Goal: Task Accomplishment & Management: Use online tool/utility

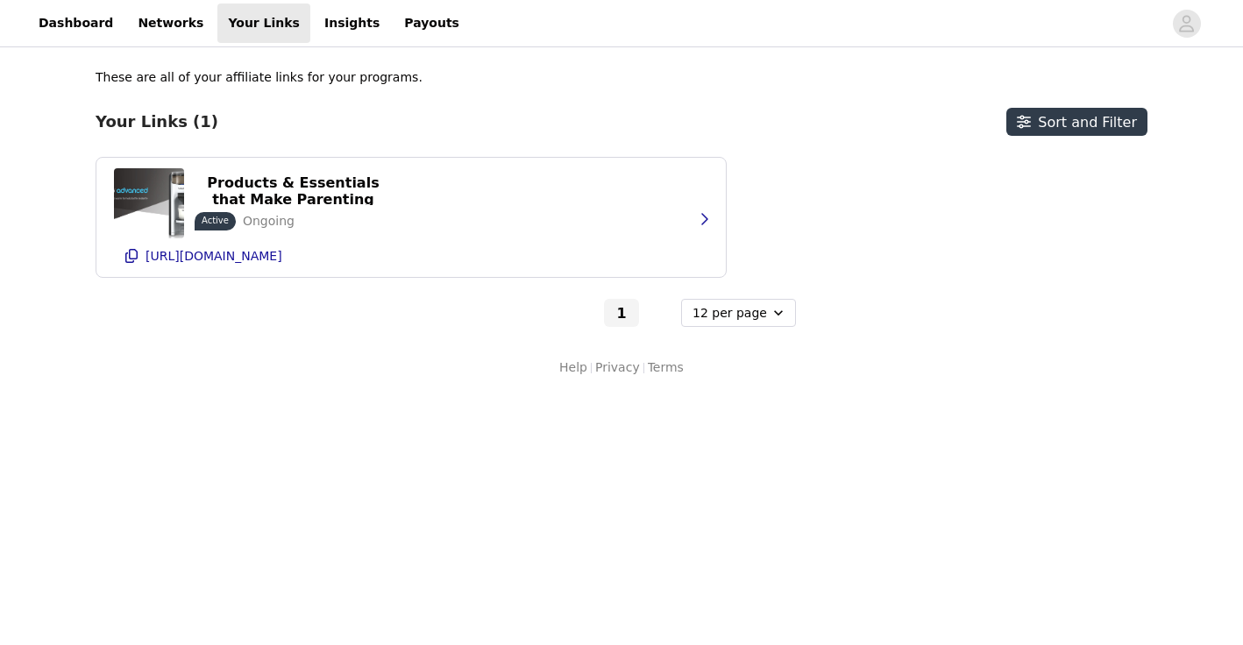
select select "12"
click at [83, 20] on link "Dashboard" at bounding box center [76, 23] width 96 height 39
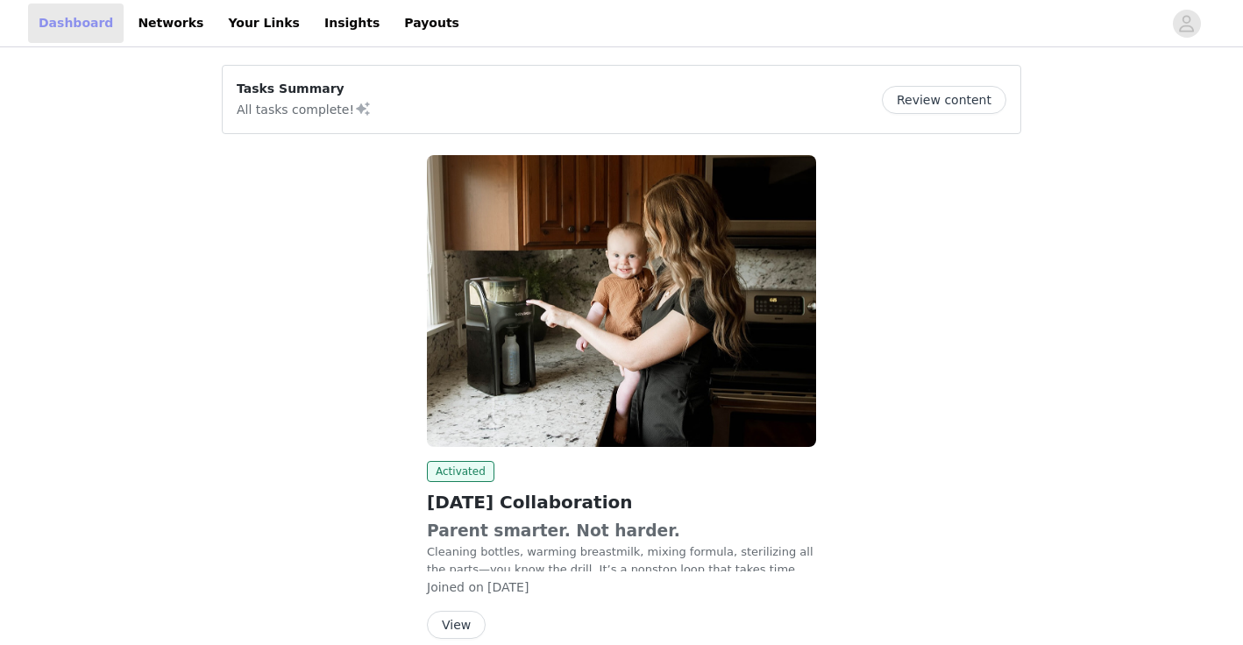
scroll to position [82, 0]
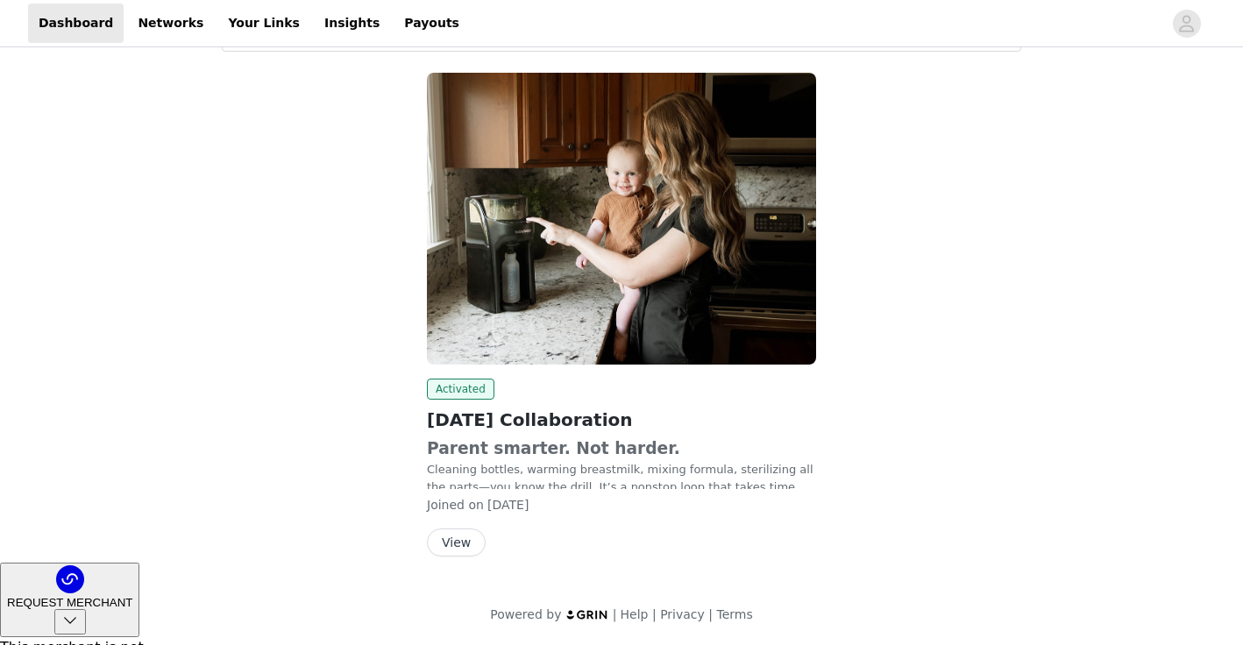
click at [461, 543] on button "View" at bounding box center [456, 543] width 59 height 28
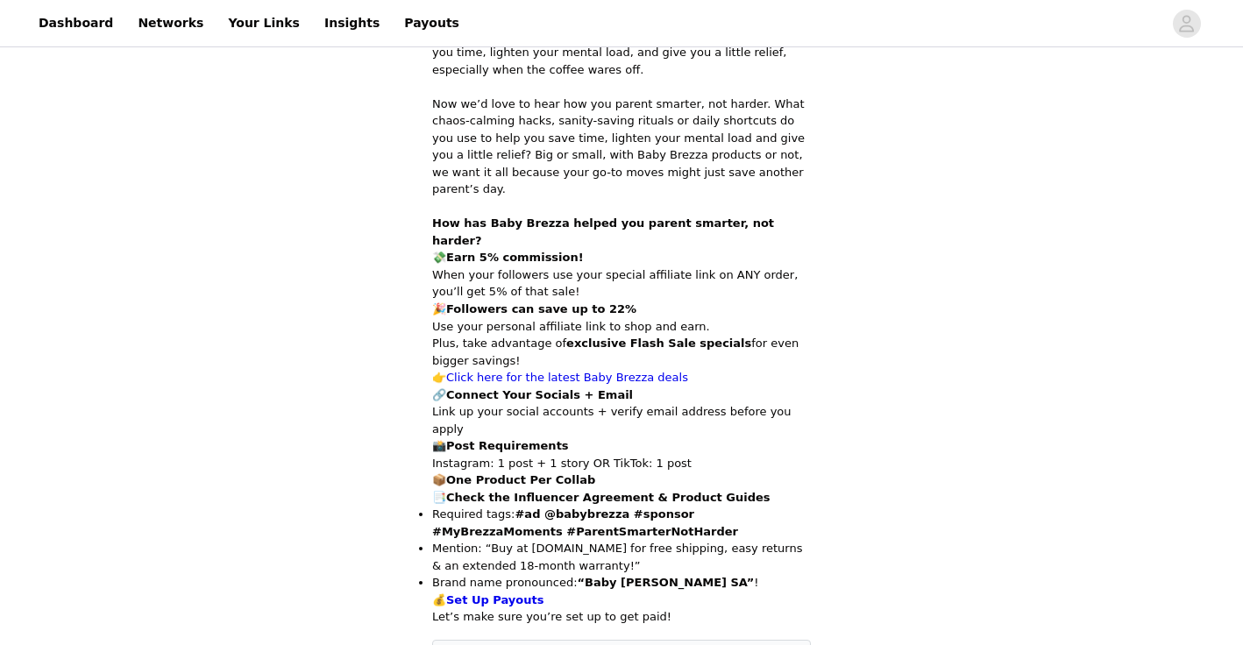
scroll to position [818, 0]
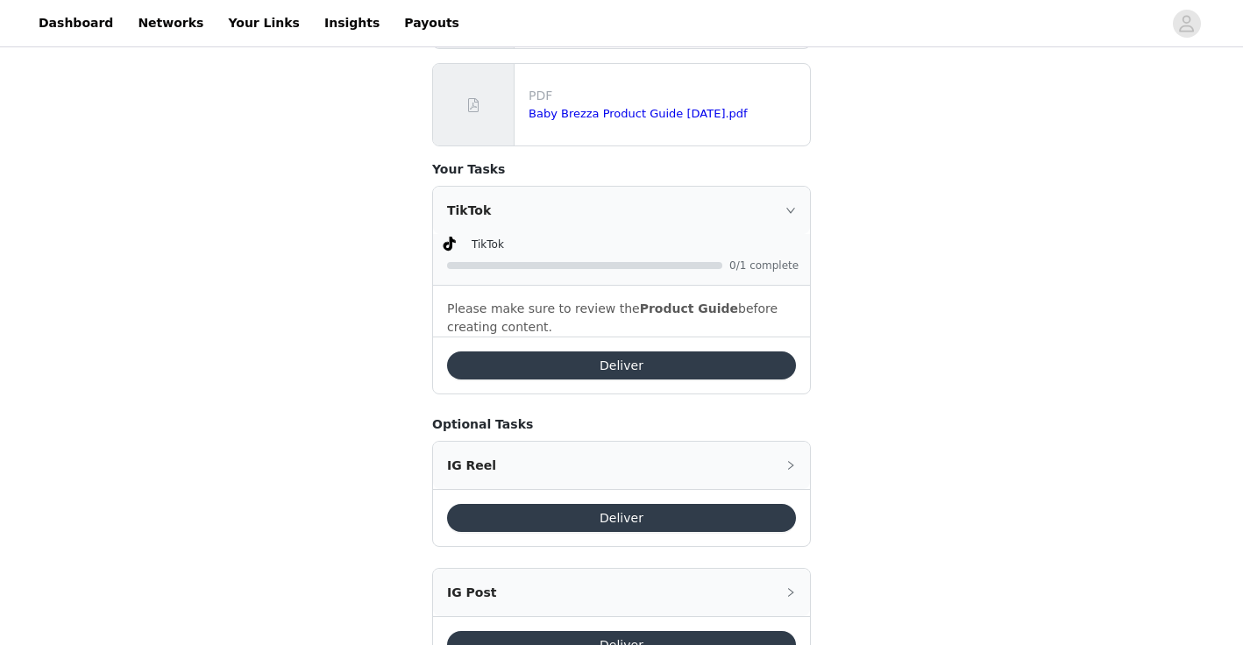
scroll to position [1255, 0]
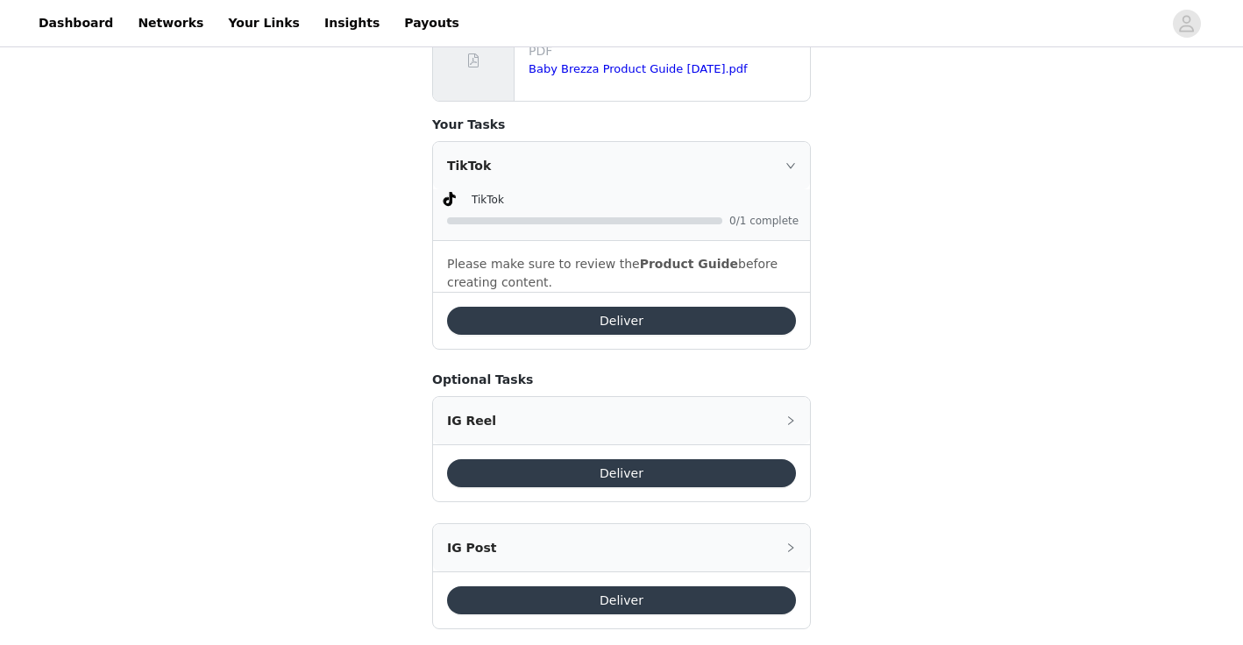
click at [631, 307] on button "Deliver" at bounding box center [621, 321] width 349 height 28
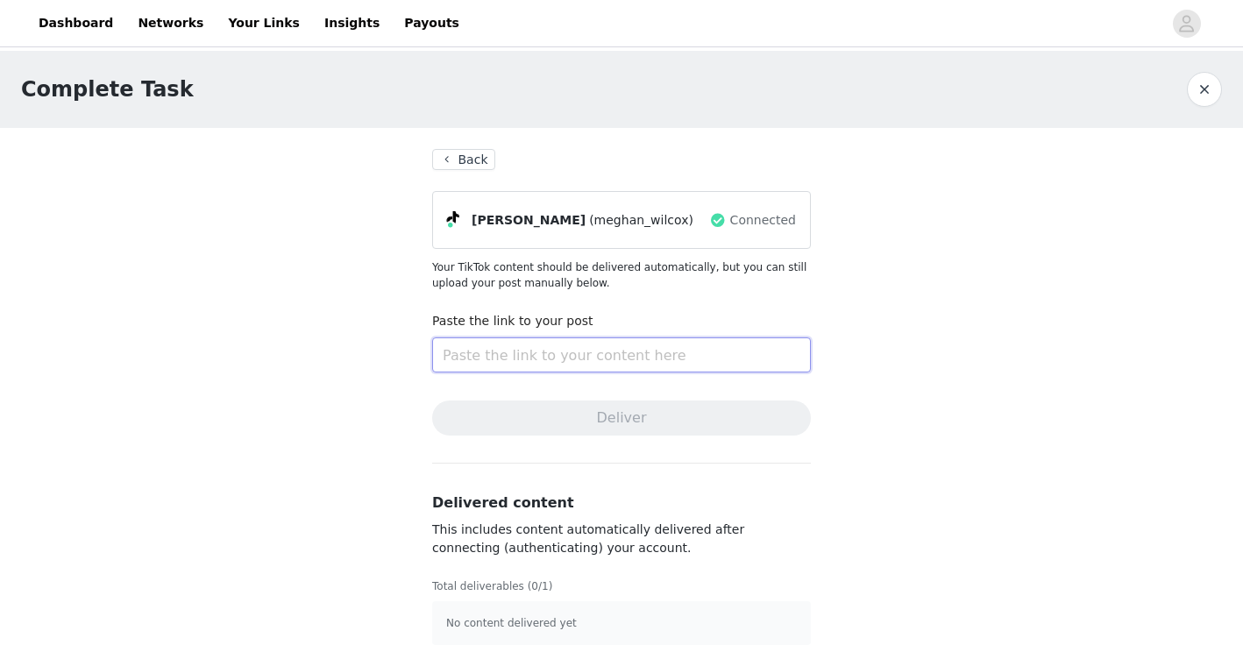
click at [474, 349] on input "text" at bounding box center [621, 354] width 379 height 35
paste input "[URL][DOMAIN_NAME]"
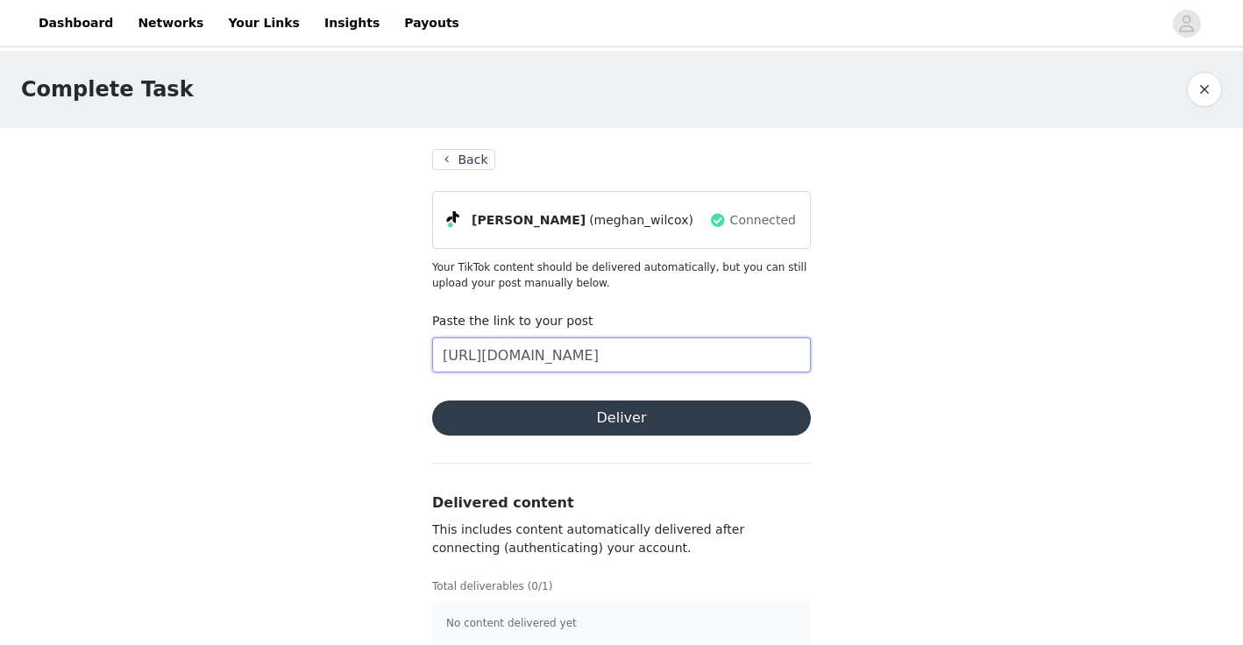
scroll to position [0, 107]
type input "[URL][DOMAIN_NAME]"
click at [618, 419] on button "Deliver" at bounding box center [621, 418] width 379 height 35
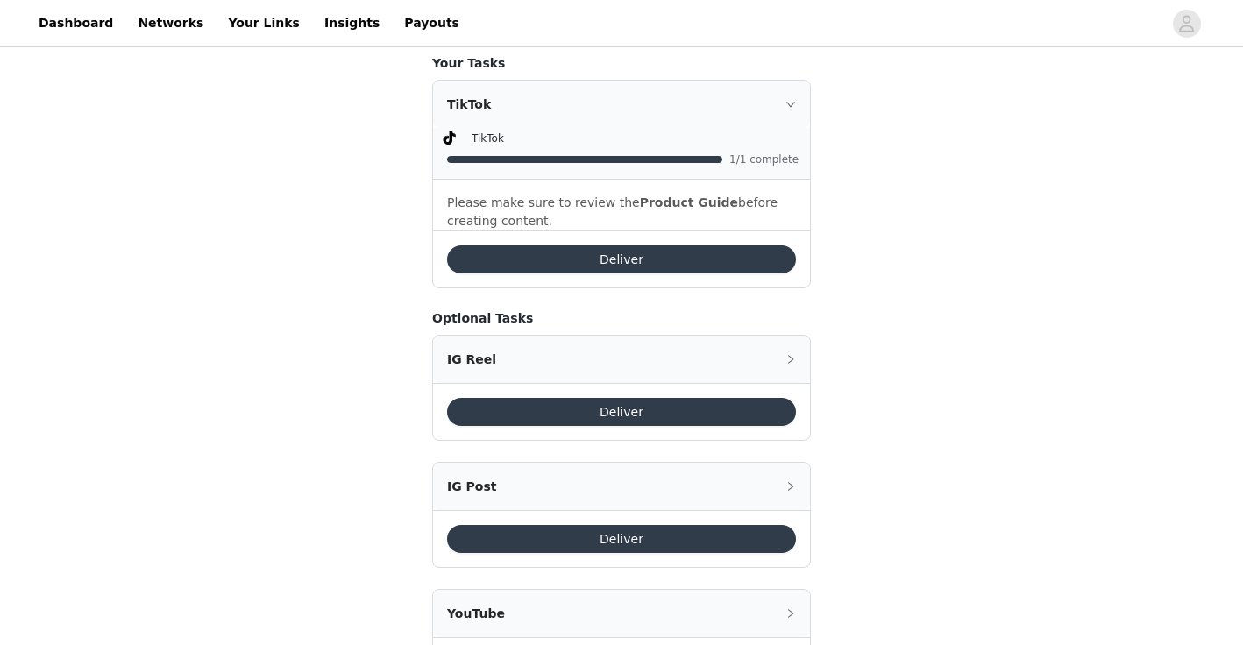
scroll to position [1318, 0]
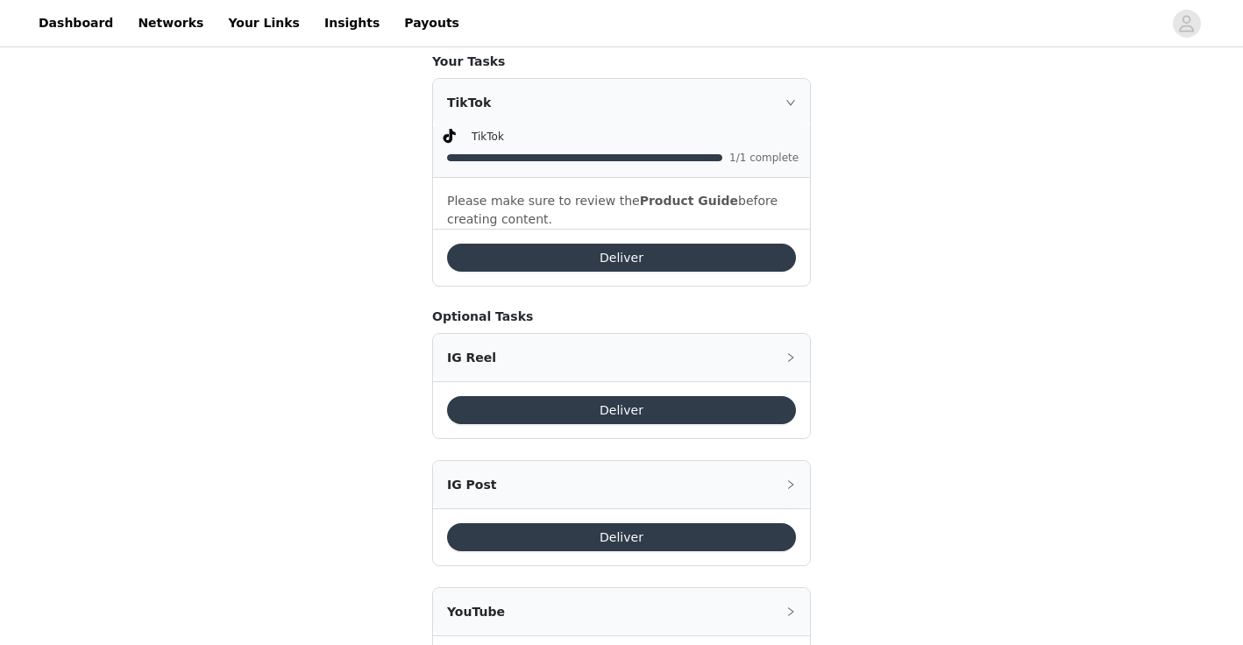
click at [638, 396] on button "Deliver" at bounding box center [621, 410] width 349 height 28
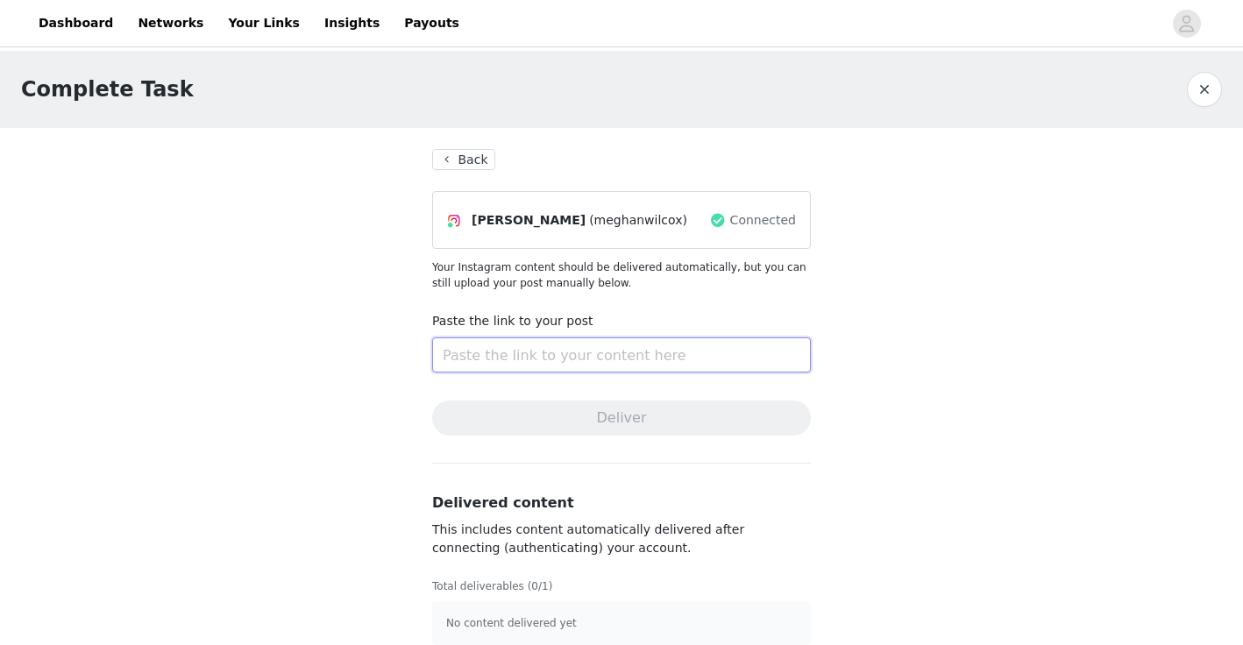
click at [476, 342] on input "text" at bounding box center [621, 354] width 379 height 35
paste input "[URL][DOMAIN_NAME]"
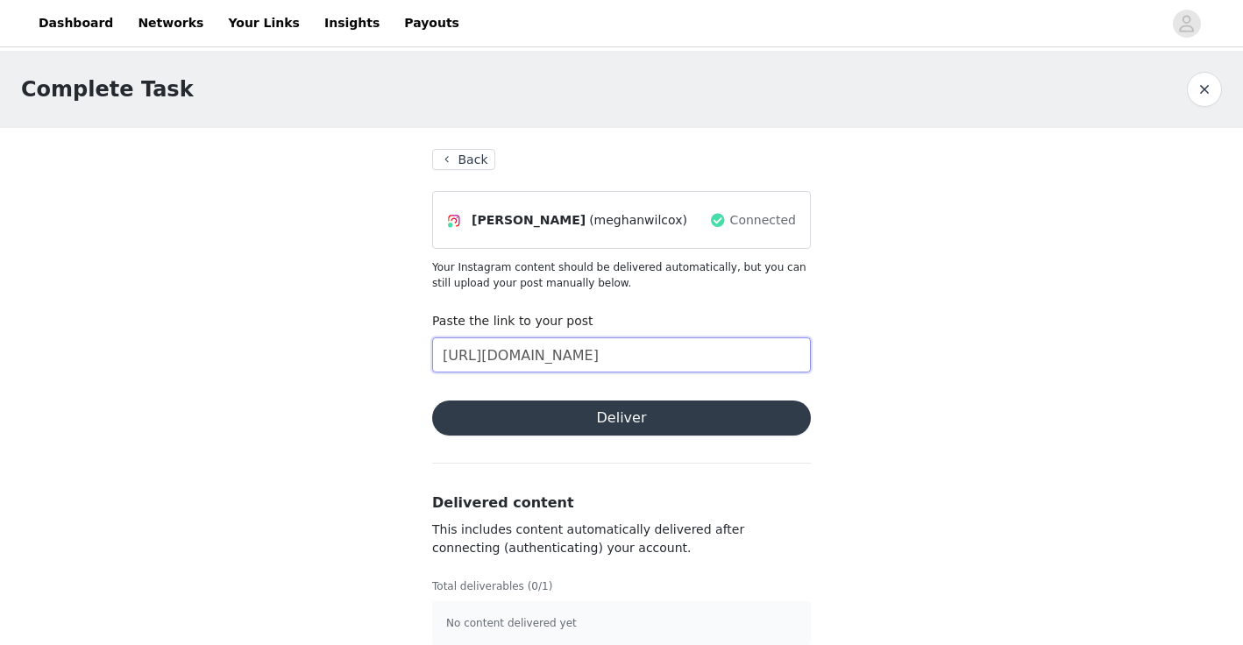
type input "[URL][DOMAIN_NAME]"
click at [602, 429] on button "Deliver" at bounding box center [621, 418] width 379 height 35
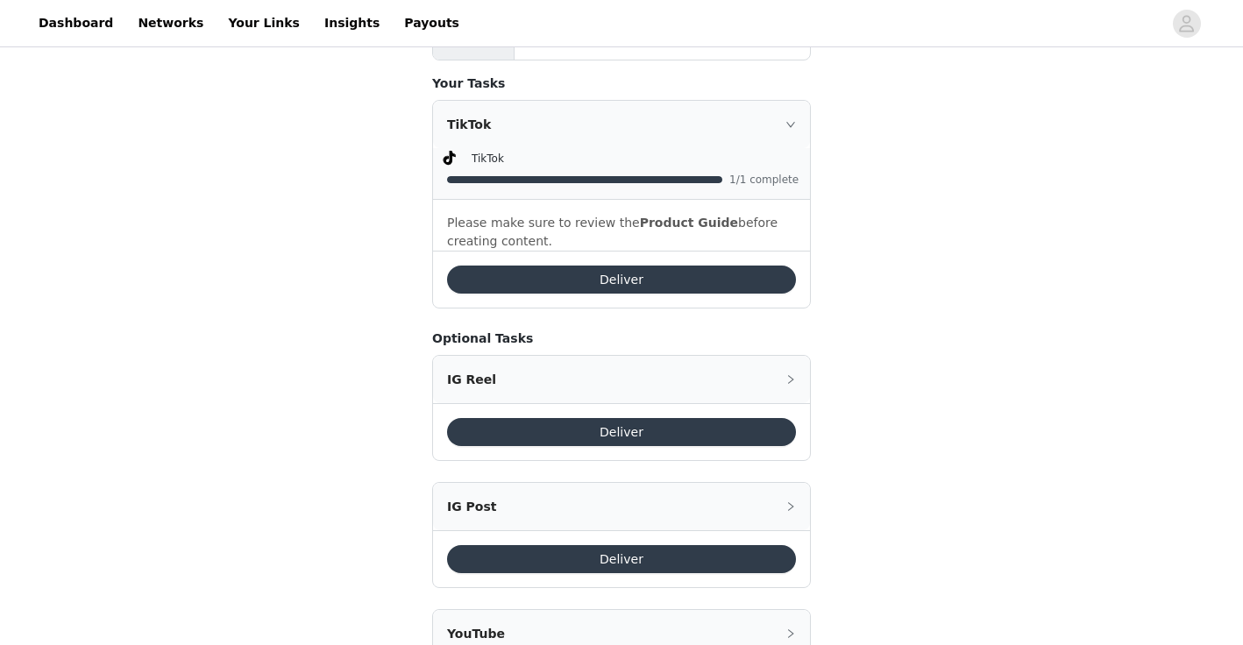
scroll to position [1340, 0]
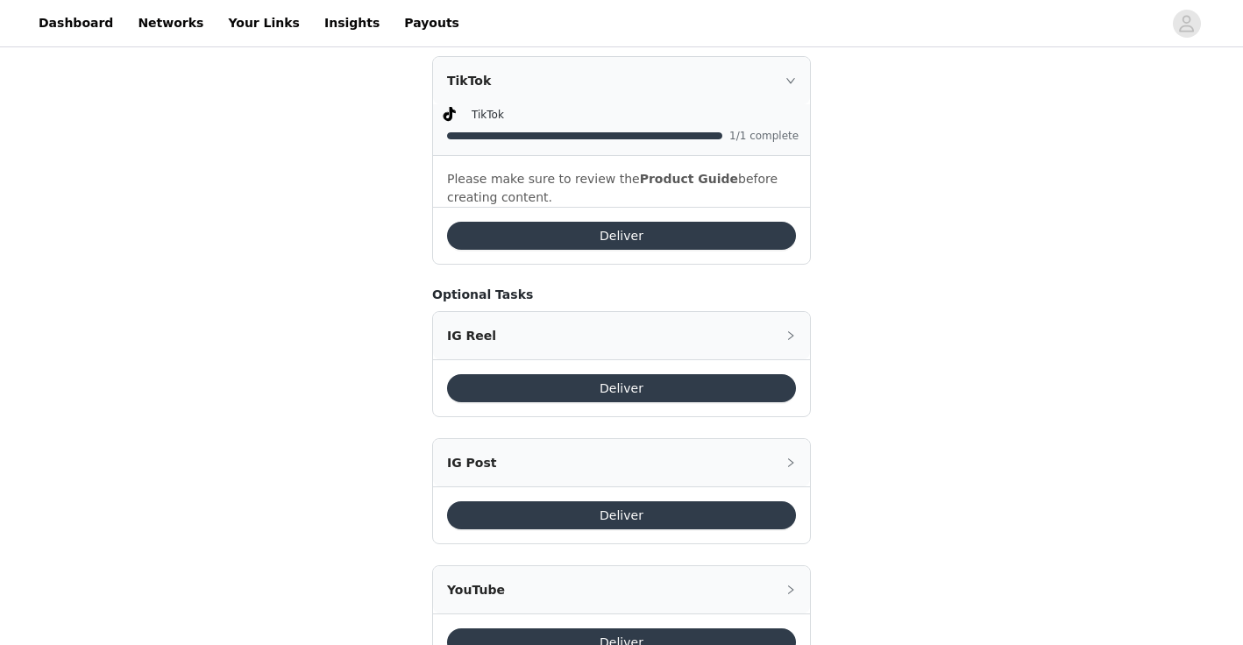
click at [664, 374] on button "Deliver" at bounding box center [621, 388] width 349 height 28
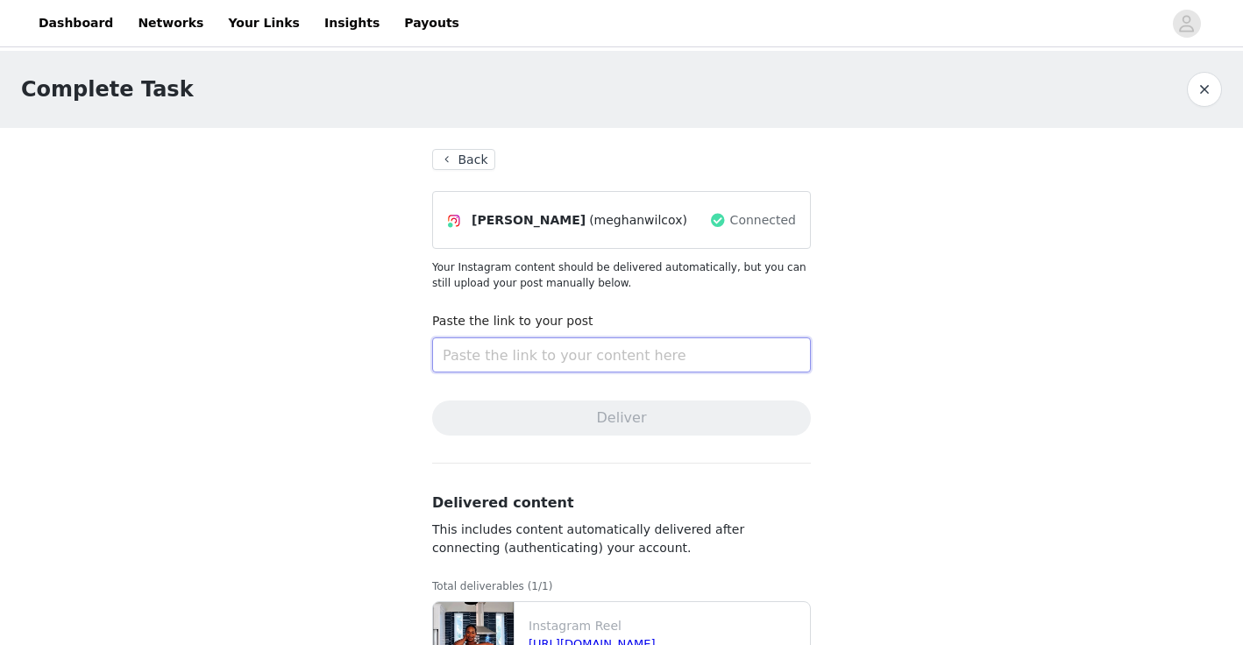
click at [569, 365] on input "text" at bounding box center [621, 354] width 379 height 35
paste input "[URL][DOMAIN_NAME]"
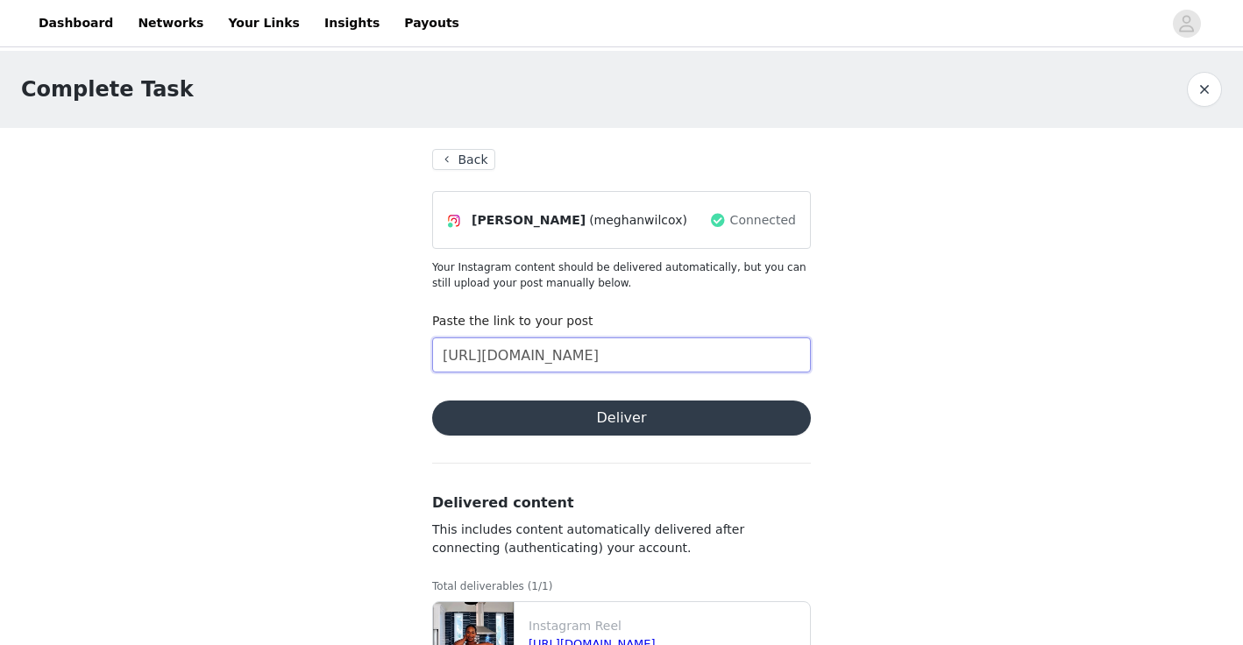
scroll to position [117, 0]
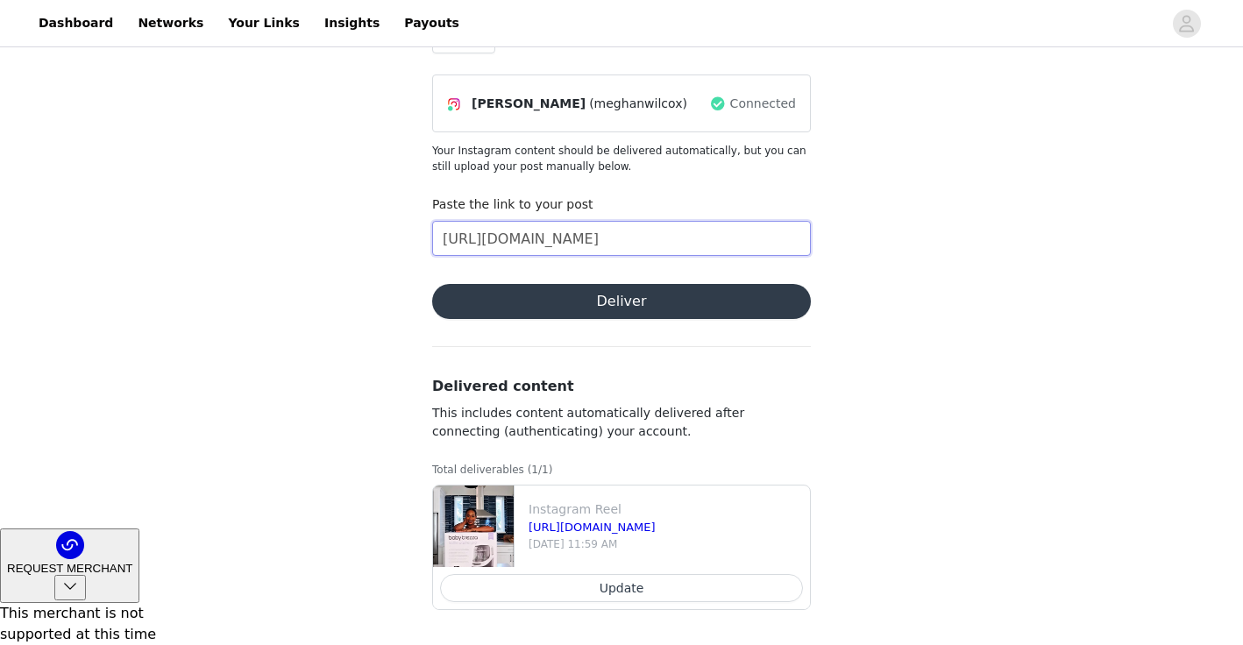
type input "[URL][DOMAIN_NAME]"
click at [657, 593] on button "Update" at bounding box center [621, 588] width 363 height 28
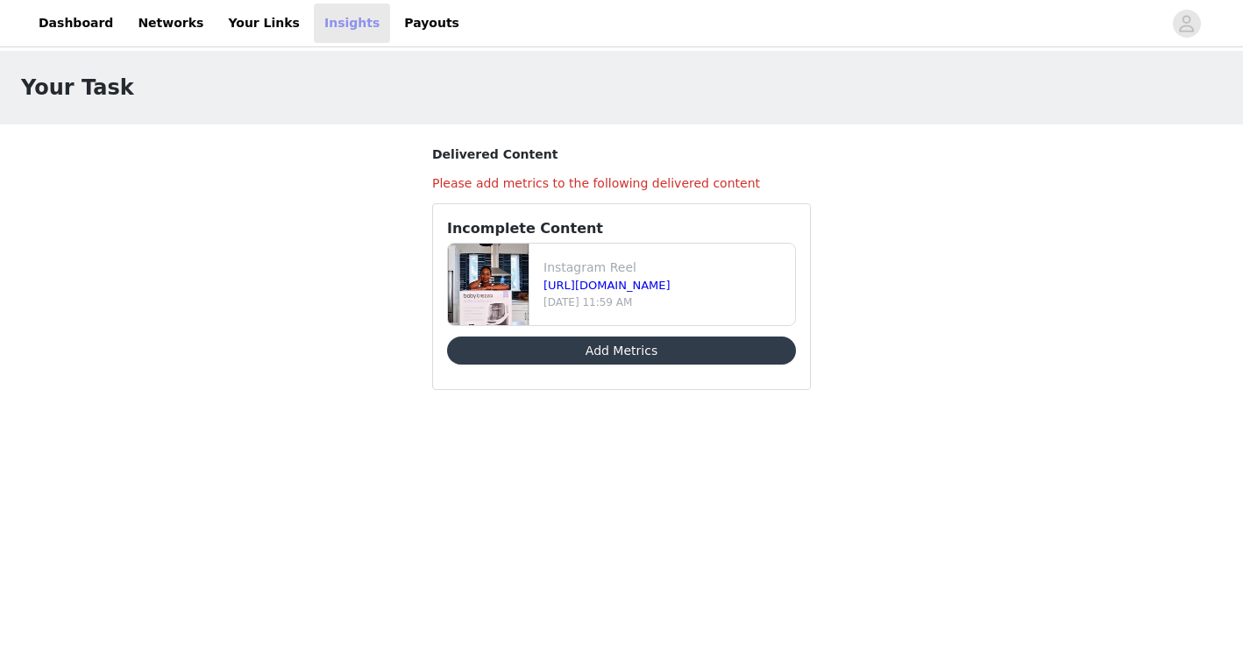
click at [320, 25] on link "Insights" at bounding box center [352, 23] width 76 height 39
